Goal: Information Seeking & Learning: Learn about a topic

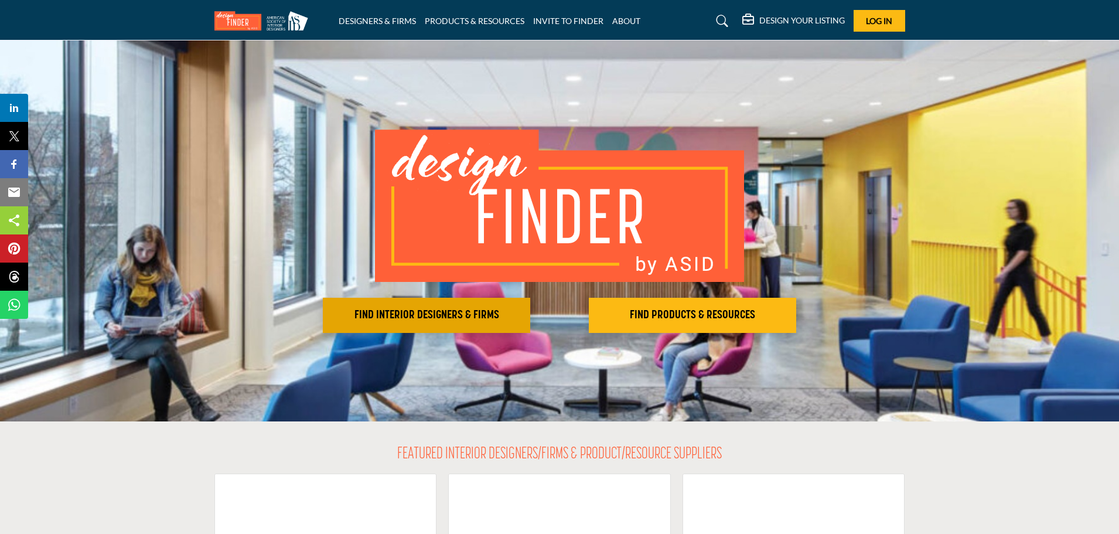
click at [437, 319] on h2 "FIND INTERIOR DESIGNERS & FIRMS" at bounding box center [426, 315] width 200 height 14
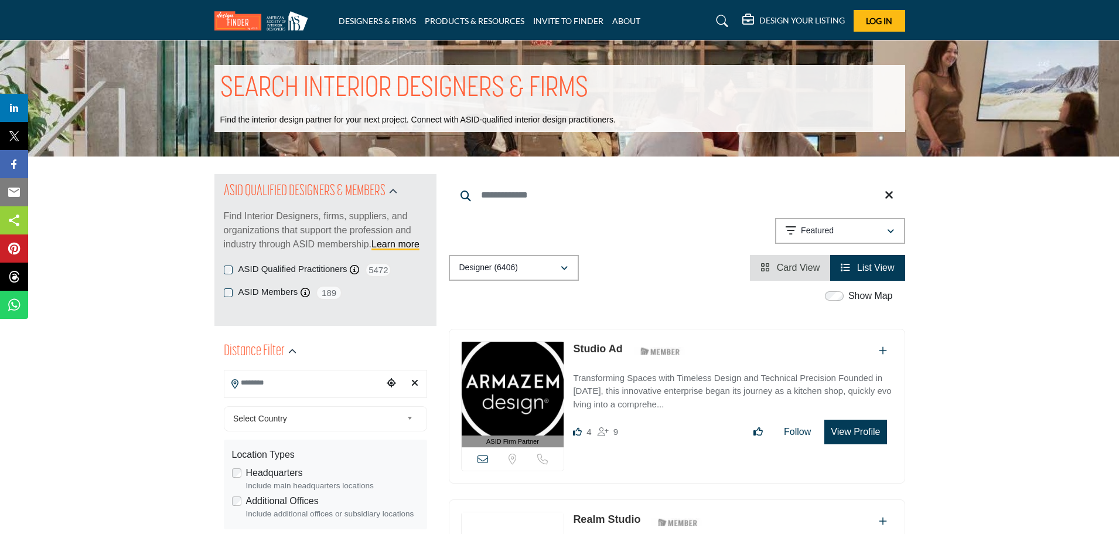
click at [319, 382] on input "Search Location" at bounding box center [303, 382] width 158 height 23
click at [255, 405] on div at bounding box center [325, 404] width 202 height 18
click at [281, 386] on input "Search Location" at bounding box center [303, 382] width 158 height 23
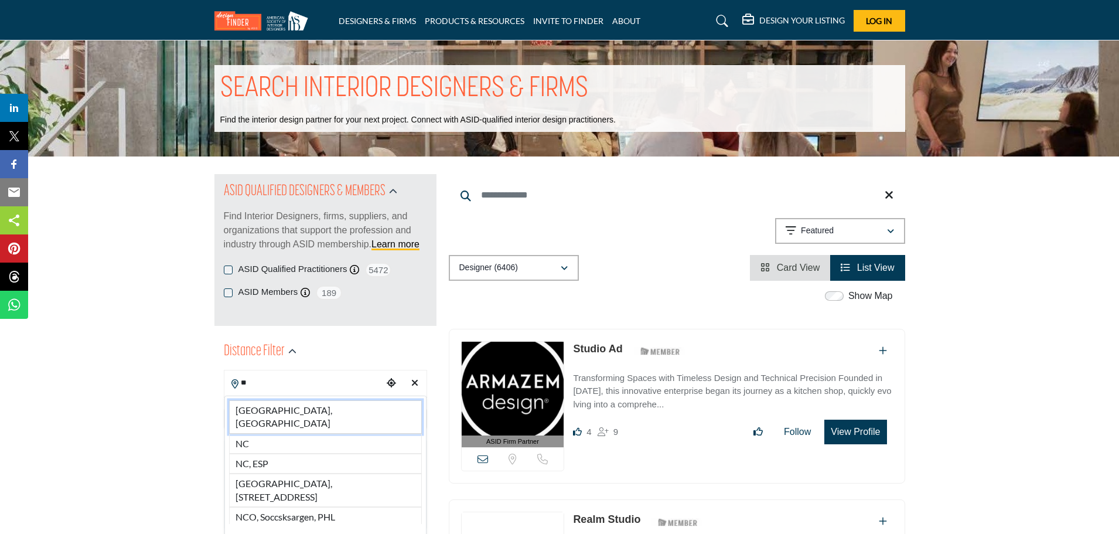
click at [276, 404] on li "NC, USA" at bounding box center [325, 416] width 193 height 33
type input "*******"
type input "***"
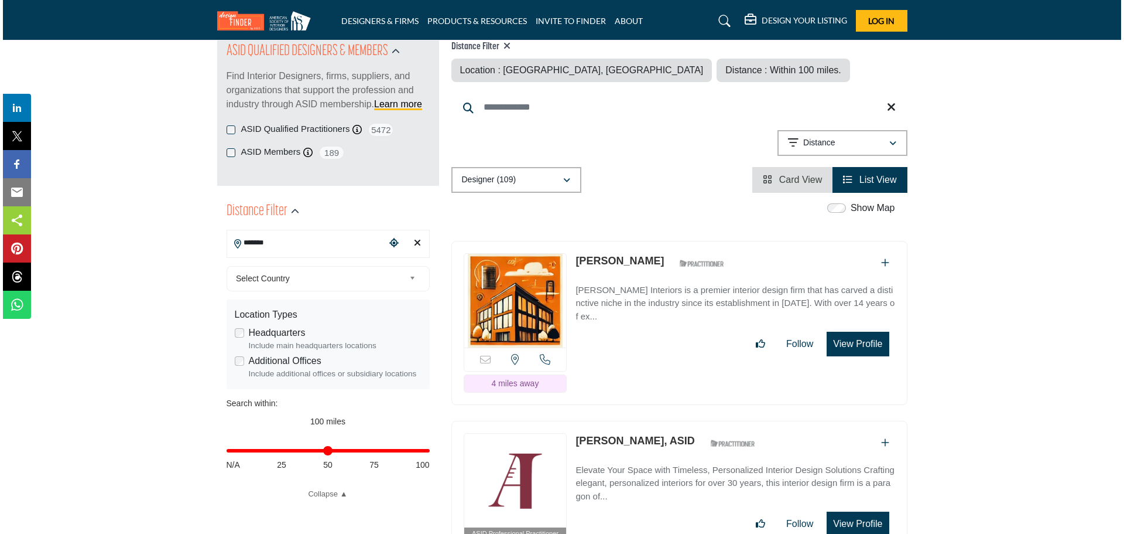
scroll to position [93, 0]
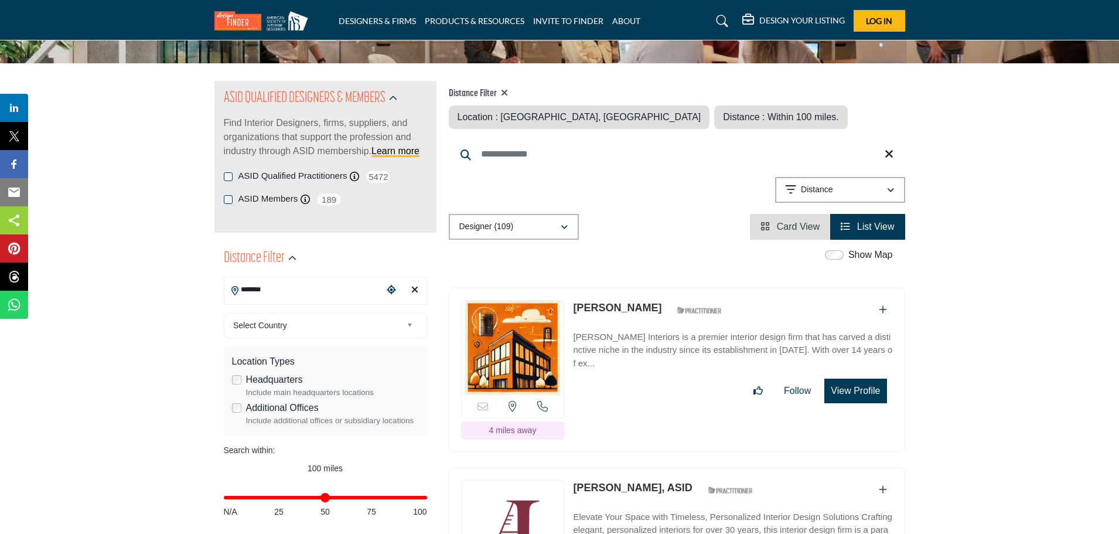
click at [863, 381] on button "View Profile" at bounding box center [855, 390] width 62 height 25
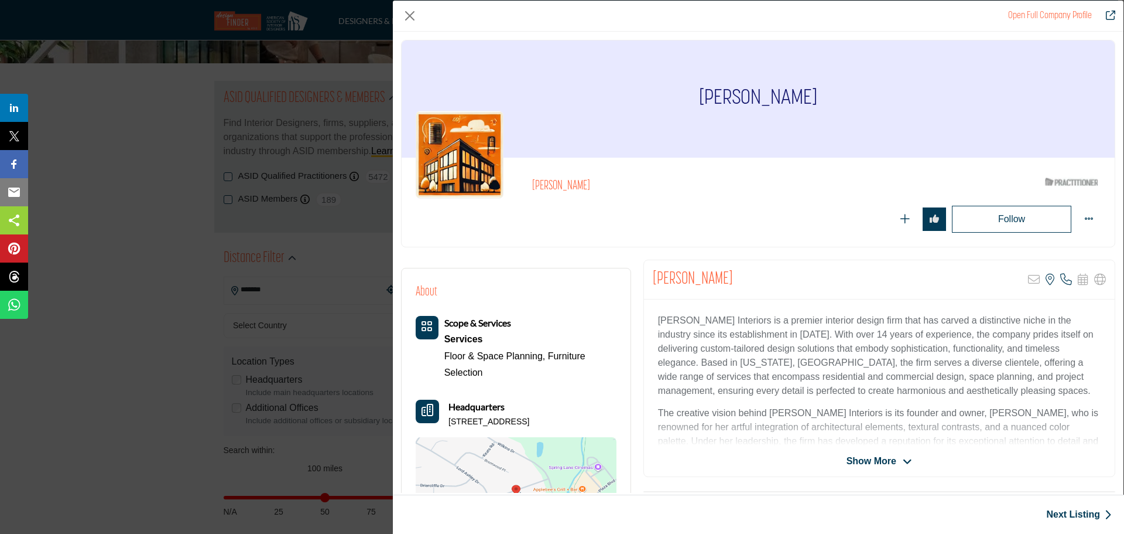
click at [904, 460] on icon "Company Data Modal" at bounding box center [907, 461] width 9 height 11
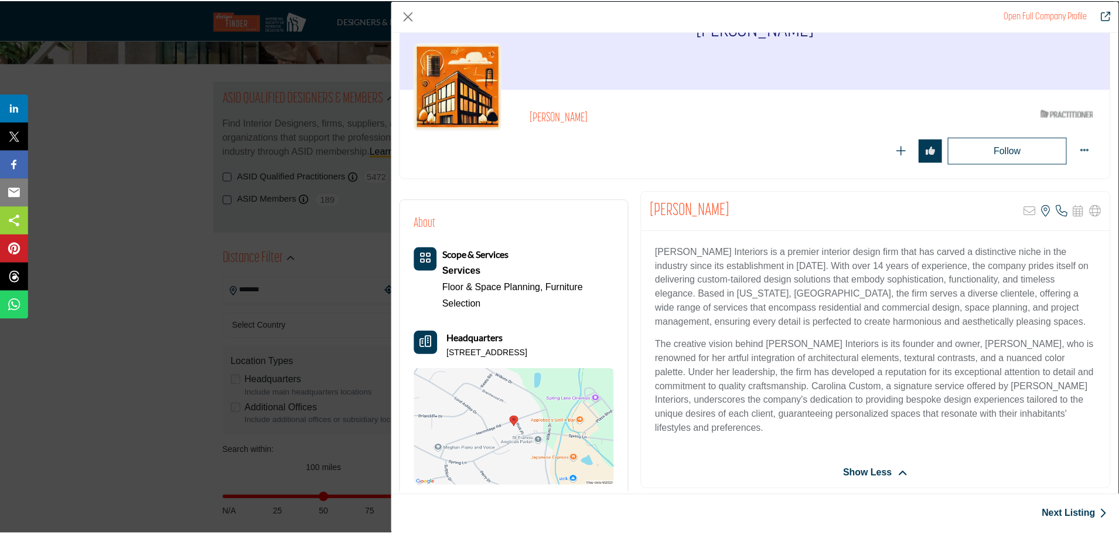
scroll to position [0, 0]
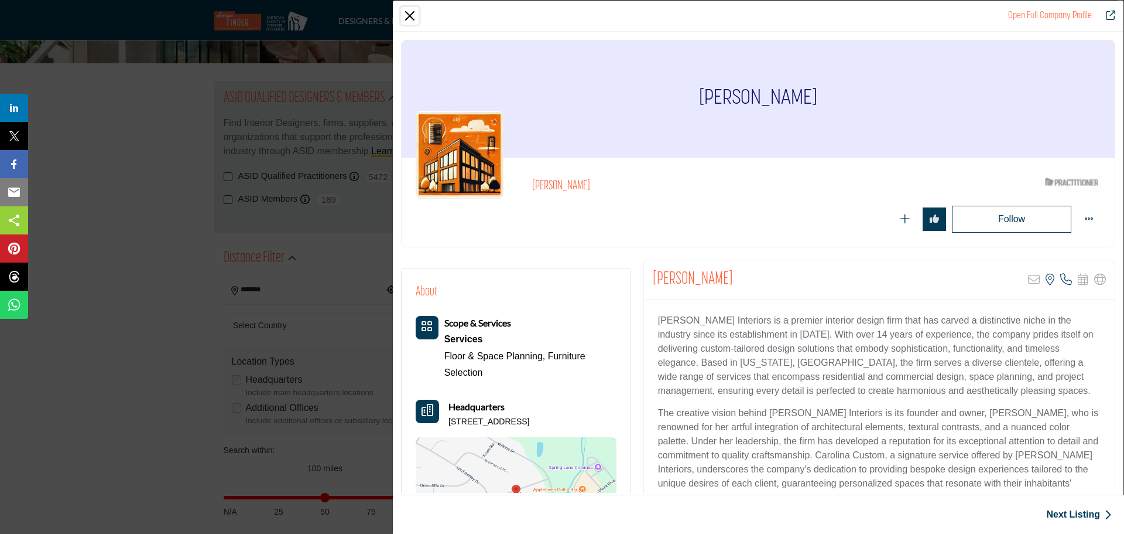
click at [408, 15] on button "Close" at bounding box center [410, 16] width 18 height 18
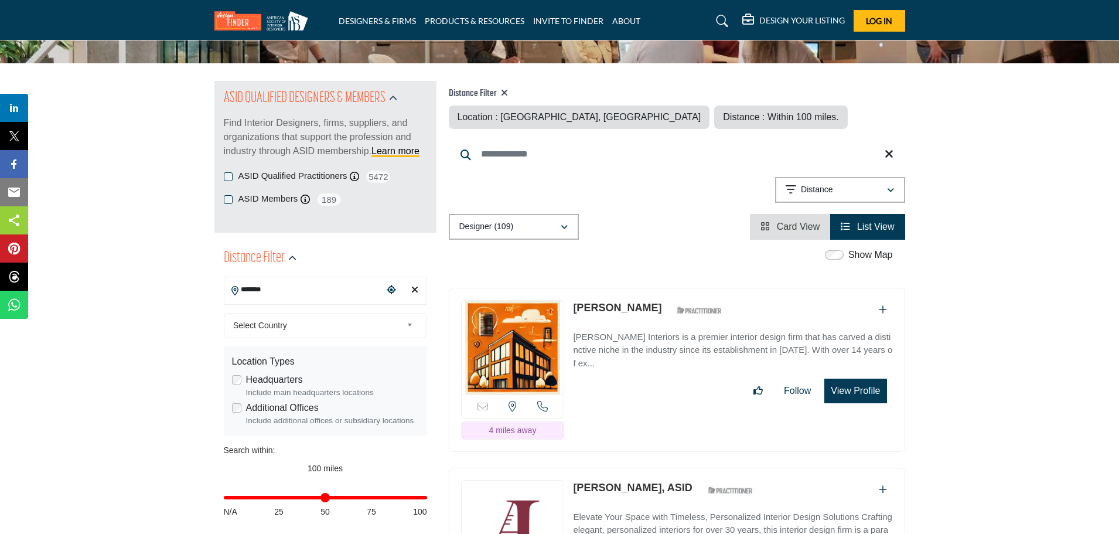
click at [627, 486] on link "Amy Jeffries, ASID" at bounding box center [632, 487] width 119 height 12
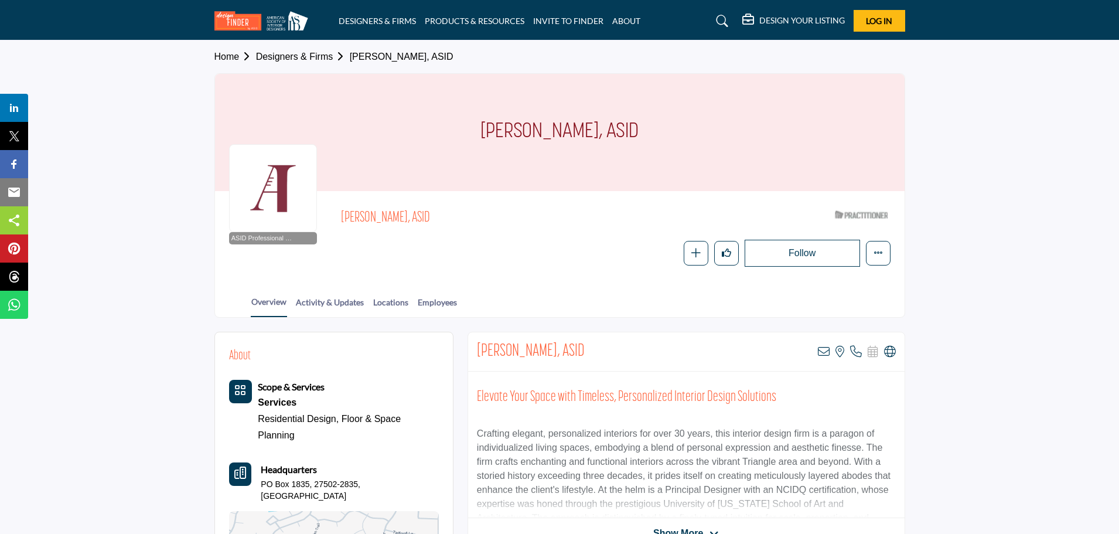
scroll to position [19, 0]
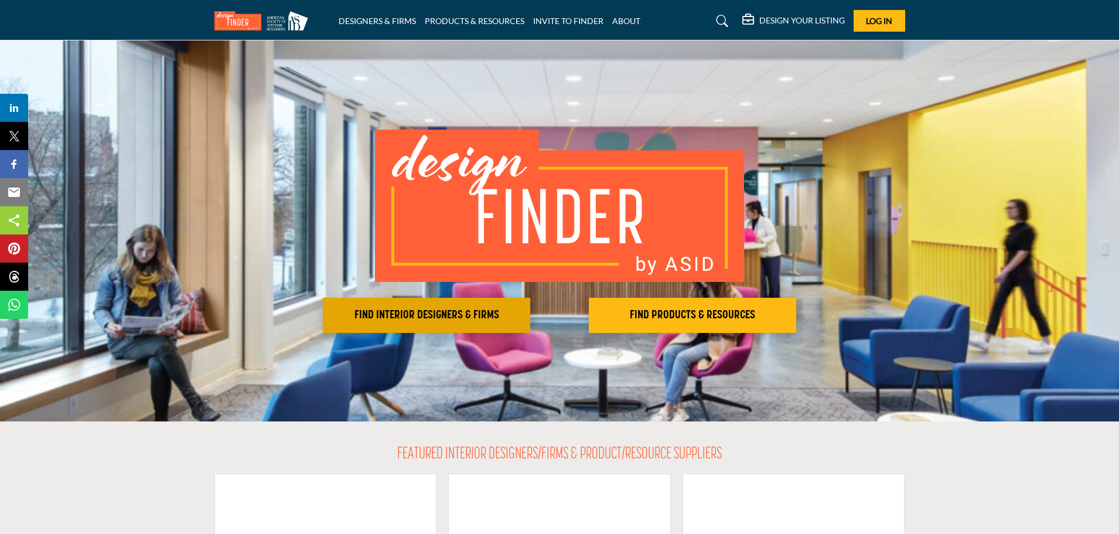
click at [459, 321] on h2 "FIND INTERIOR DESIGNERS & FIRMS" at bounding box center [426, 315] width 200 height 14
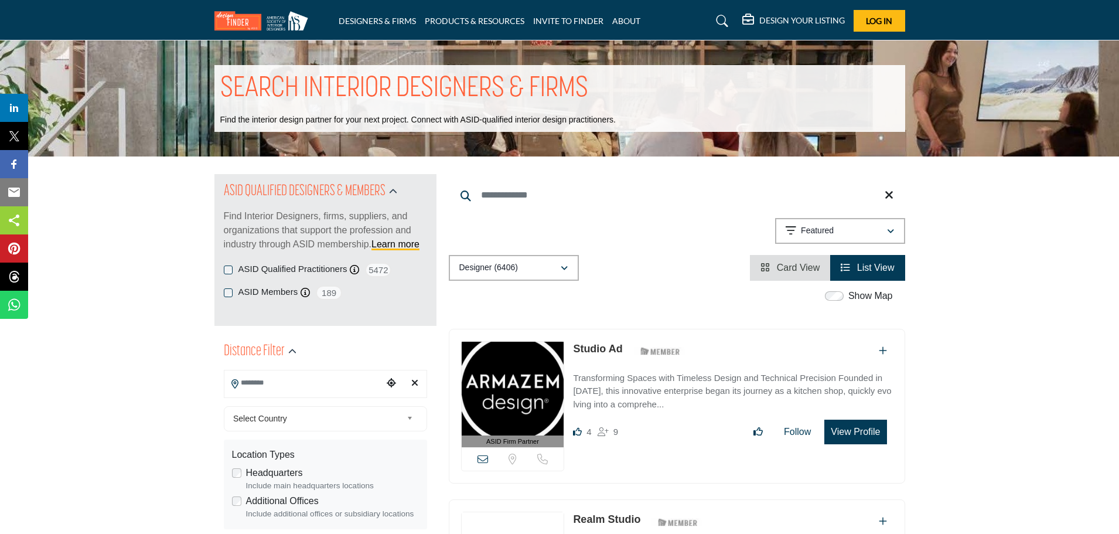
click at [264, 385] on input "Search Location" at bounding box center [303, 382] width 158 height 23
